Goal: Task Accomplishment & Management: Use online tool/utility

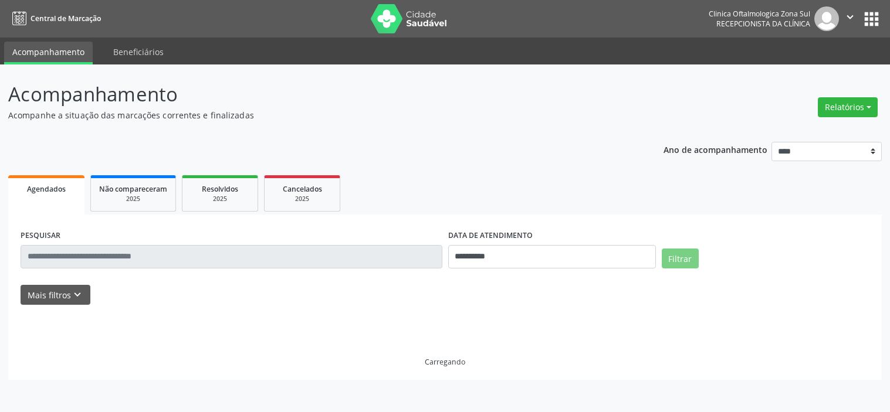
select select "*"
click at [77, 298] on icon "keyboard_arrow_down" at bounding box center [77, 295] width 13 height 13
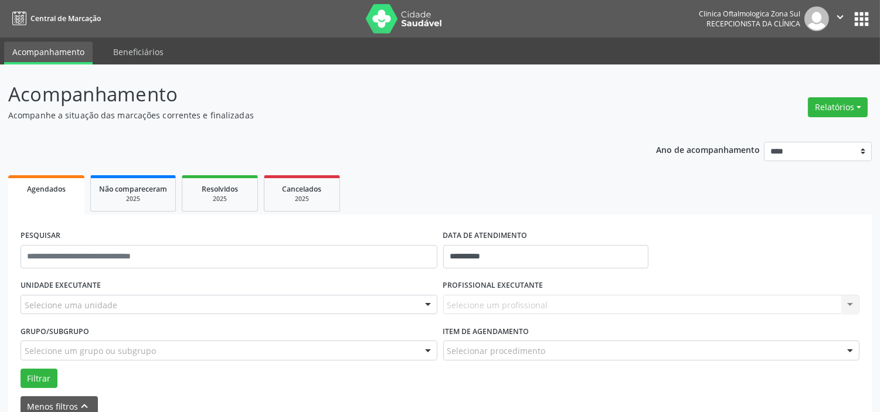
click at [110, 295] on div "Selecione uma unidade" at bounding box center [229, 305] width 417 height 20
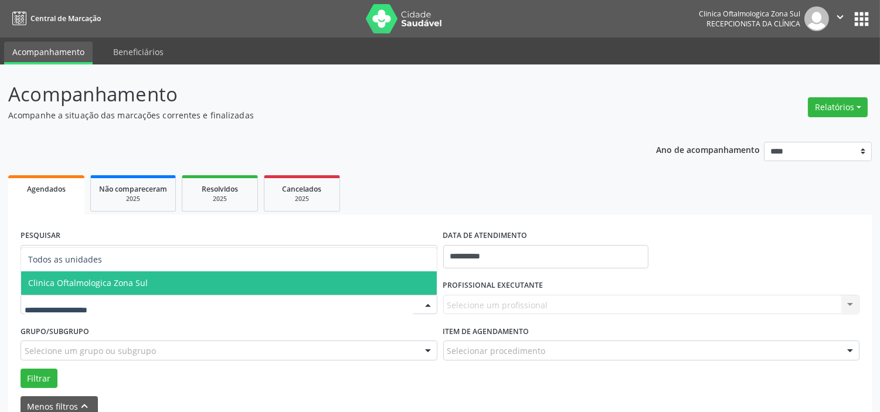
click at [133, 282] on span "Clinica Oftalmologica Zona Sul" at bounding box center [88, 282] width 120 height 11
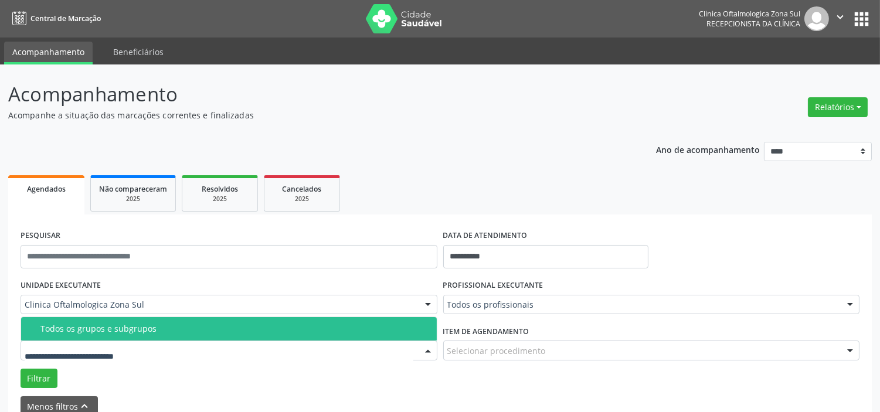
click at [138, 336] on span "Todos os grupos e subgrupos" at bounding box center [229, 328] width 416 height 23
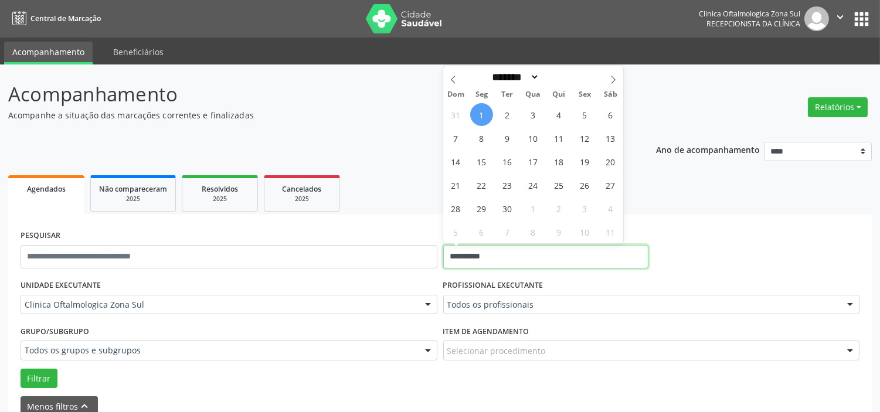
click at [523, 253] on input "**********" at bounding box center [545, 256] width 205 height 23
click at [488, 116] on span "1" at bounding box center [481, 114] width 23 height 23
type input "**********"
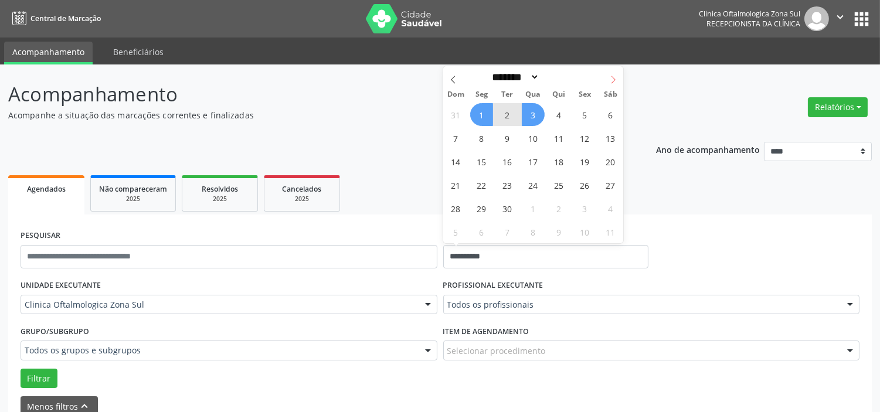
click at [610, 77] on icon at bounding box center [613, 80] width 8 height 8
select select "*"
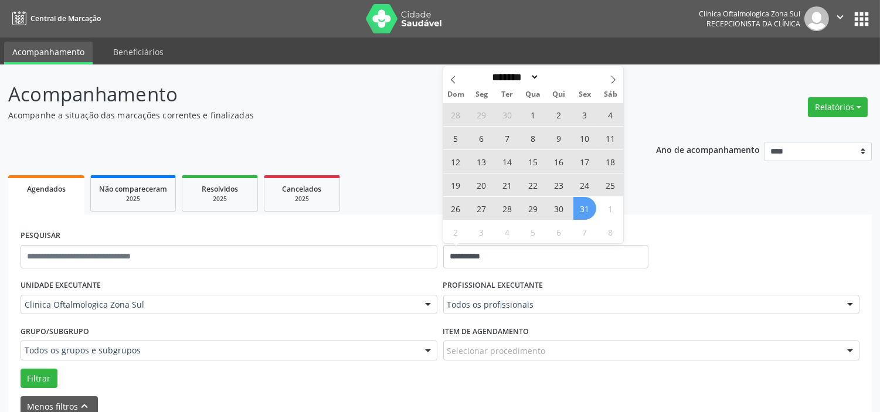
click at [581, 213] on span "31" at bounding box center [584, 208] width 23 height 23
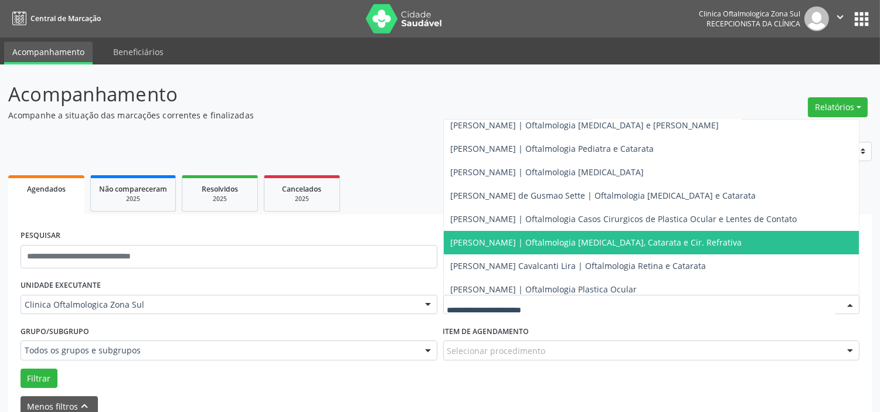
scroll to position [106, 0]
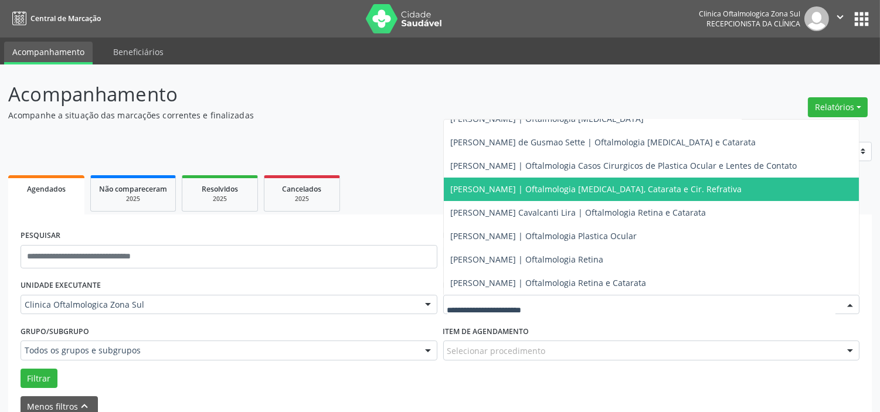
click at [483, 186] on span "[PERSON_NAME] | Oftalmologia [MEDICAL_DATA], Catarata e Cir. Refrativa" at bounding box center [596, 189] width 291 height 11
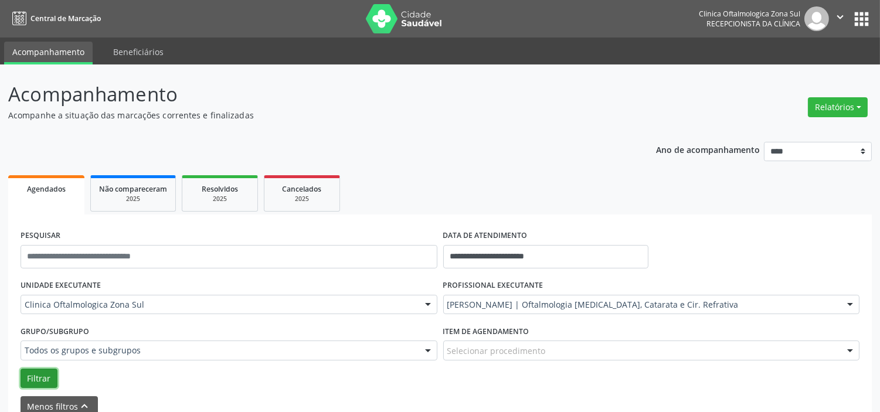
click at [41, 379] on button "Filtrar" at bounding box center [39, 379] width 37 height 20
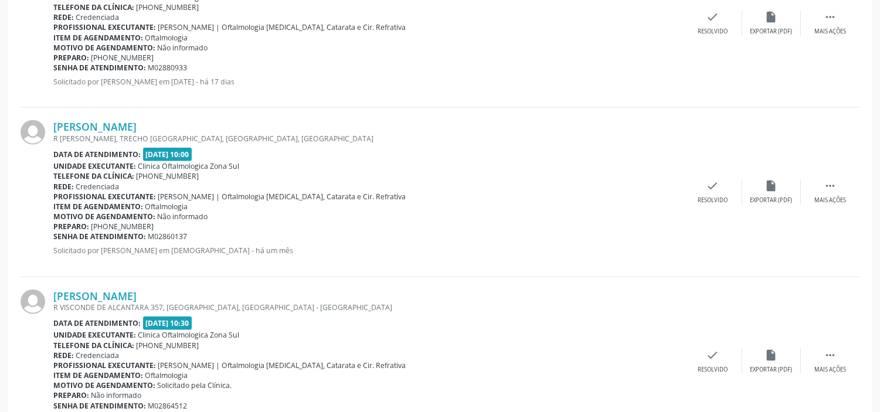
scroll to position [2700, 0]
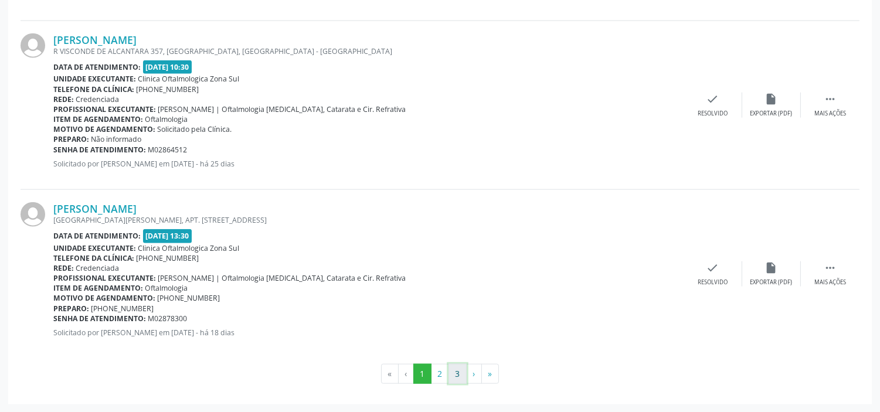
click at [461, 376] on button "3" at bounding box center [458, 374] width 18 height 20
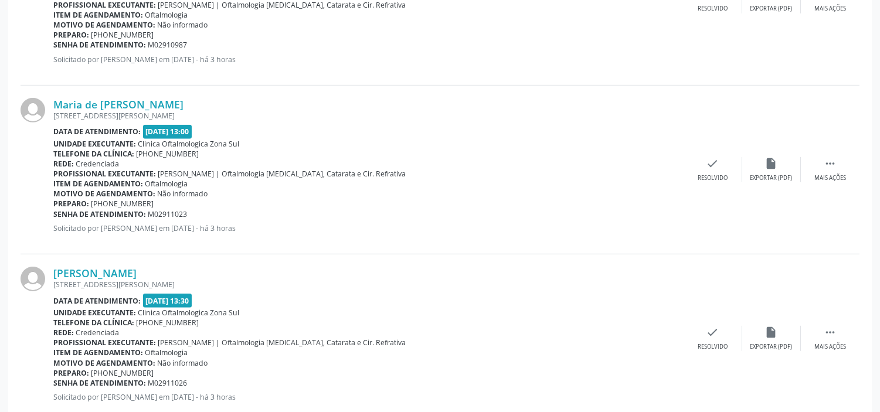
scroll to position [1287, 0]
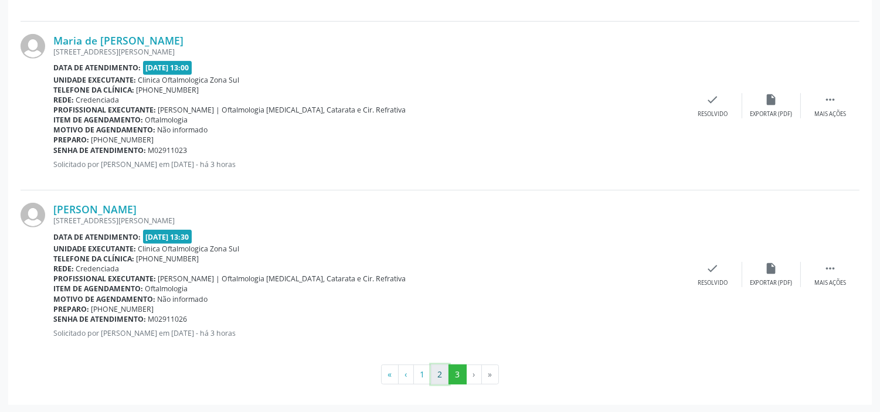
click at [435, 373] on button "2" at bounding box center [440, 375] width 18 height 20
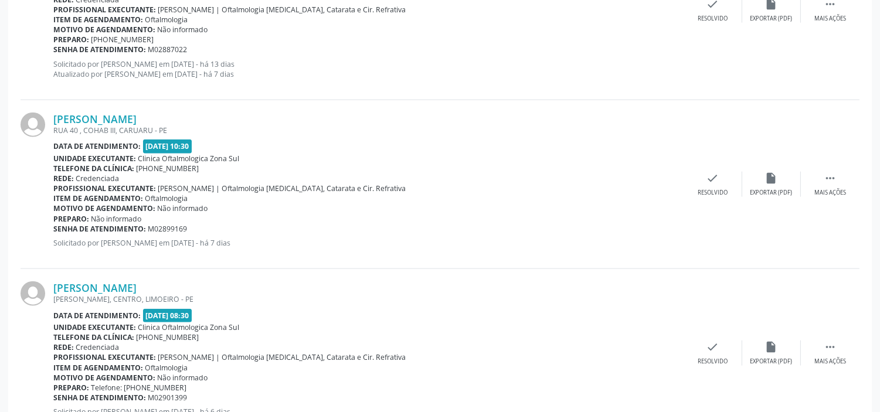
scroll to position [2649, 0]
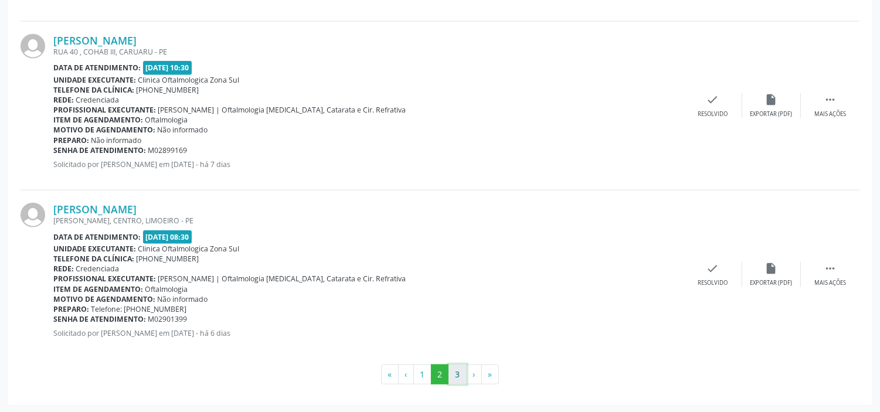
click at [452, 375] on button "3" at bounding box center [458, 375] width 18 height 20
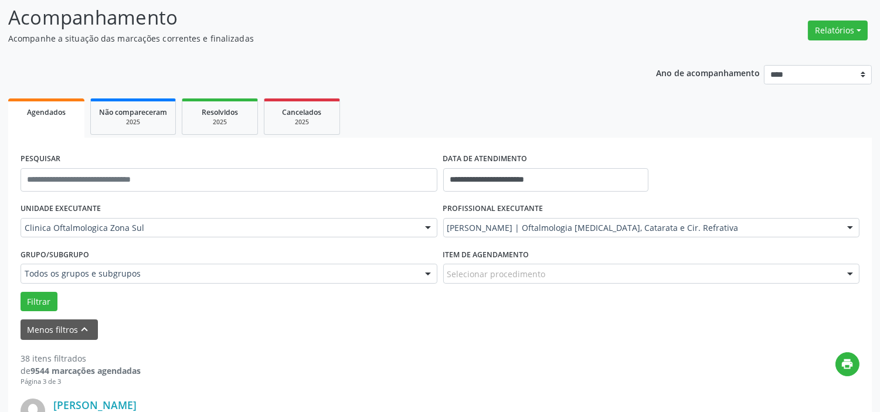
scroll to position [0, 0]
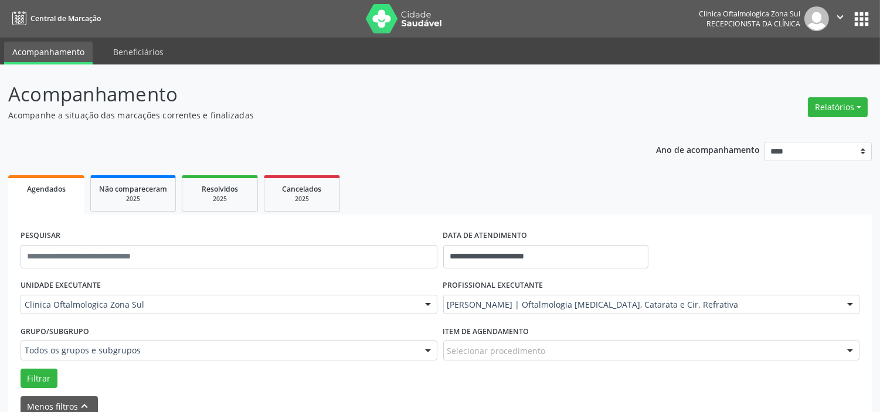
click at [840, 12] on icon "" at bounding box center [840, 17] width 13 height 13
click at [806, 70] on link "Sair" at bounding box center [810, 71] width 81 height 16
